Goal: Task Accomplishment & Management: Use online tool/utility

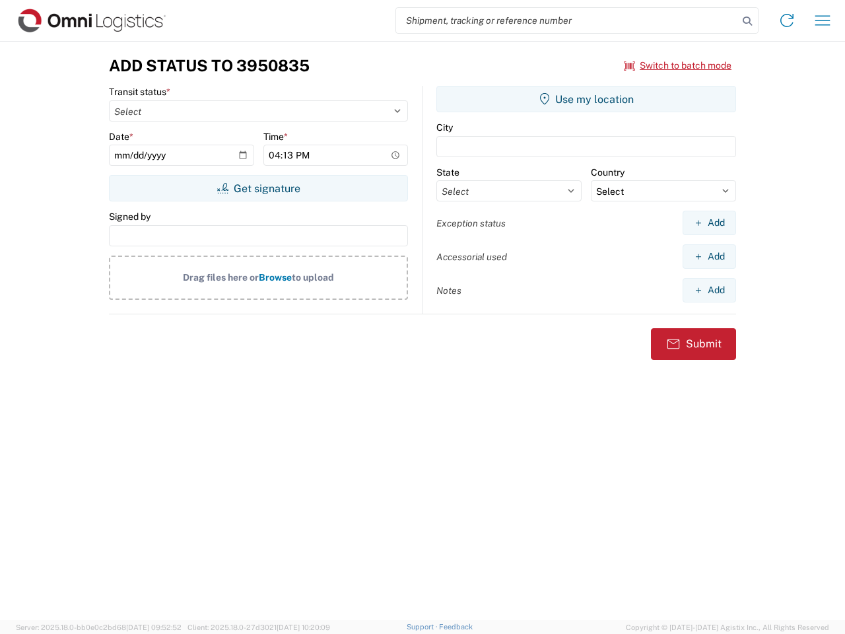
click at [567, 20] on input "search" at bounding box center [567, 20] width 342 height 25
click at [747, 21] on icon at bounding box center [747, 21] width 18 height 18
click at [787, 20] on icon at bounding box center [786, 20] width 21 height 21
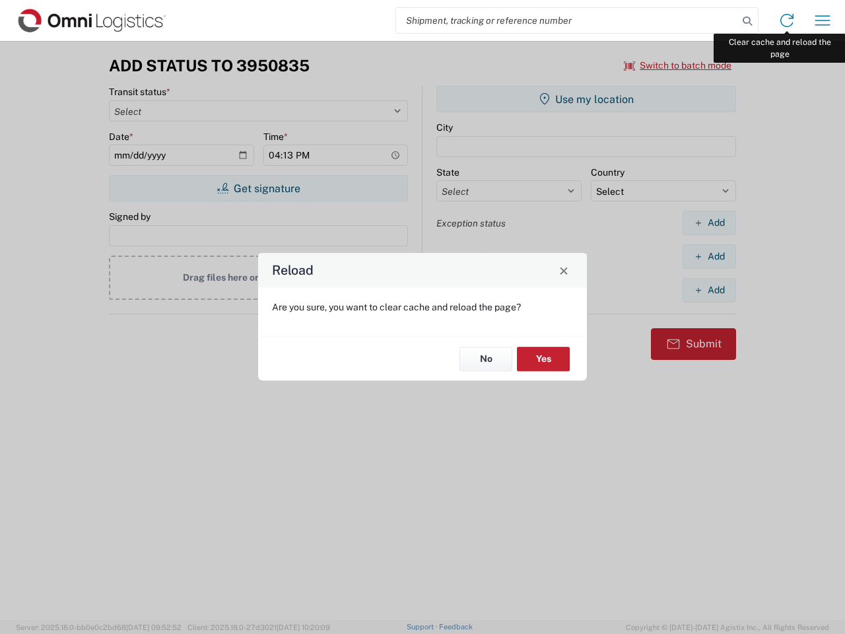
click at [822, 20] on div "Reload Are you sure, you want to clear cache and reload the page? No Yes" at bounding box center [422, 317] width 845 height 634
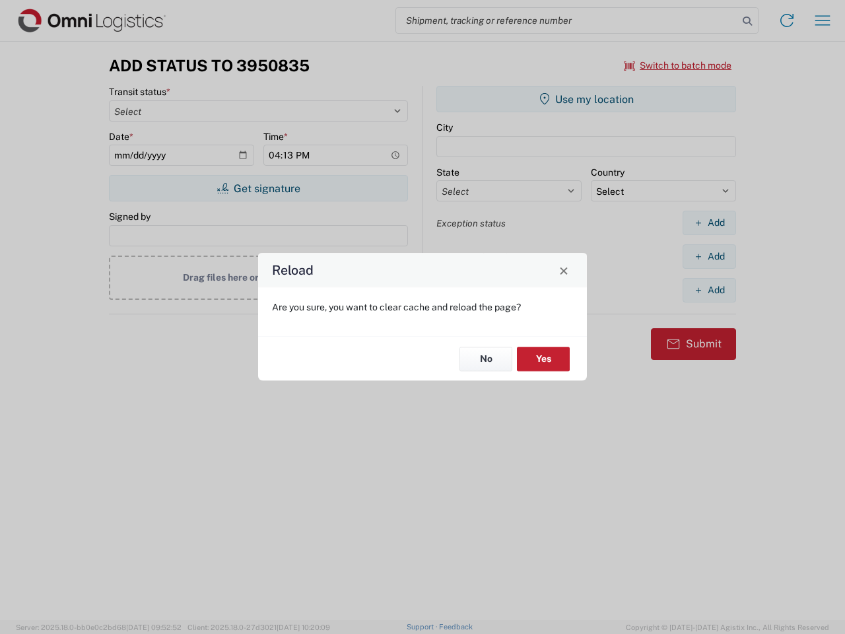
click at [678, 65] on div "Reload Are you sure, you want to clear cache and reload the page? No Yes" at bounding box center [422, 317] width 845 height 634
click at [258, 188] on div "Reload Are you sure, you want to clear cache and reload the page? No Yes" at bounding box center [422, 317] width 845 height 634
click at [586, 99] on div "Reload Are you sure, you want to clear cache and reload the page? No Yes" at bounding box center [422, 317] width 845 height 634
click at [709, 222] on div "Reload Are you sure, you want to clear cache and reload the page? No Yes" at bounding box center [422, 317] width 845 height 634
click at [709, 256] on div "Reload Are you sure, you want to clear cache and reload the page? No Yes" at bounding box center [422, 317] width 845 height 634
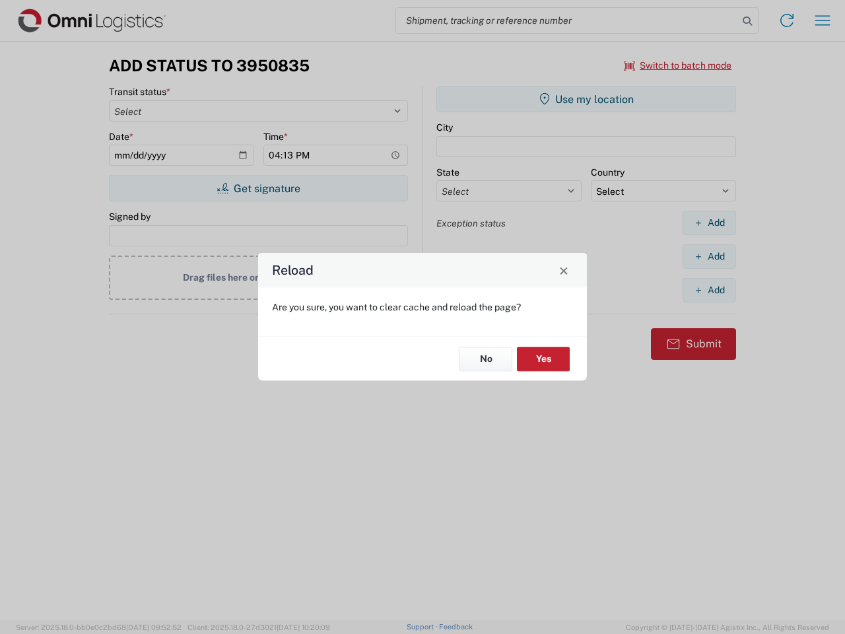
click at [709, 290] on div "Reload Are you sure, you want to clear cache and reload the page? No Yes" at bounding box center [422, 317] width 845 height 634
